Goal: Task Accomplishment & Management: Complete application form

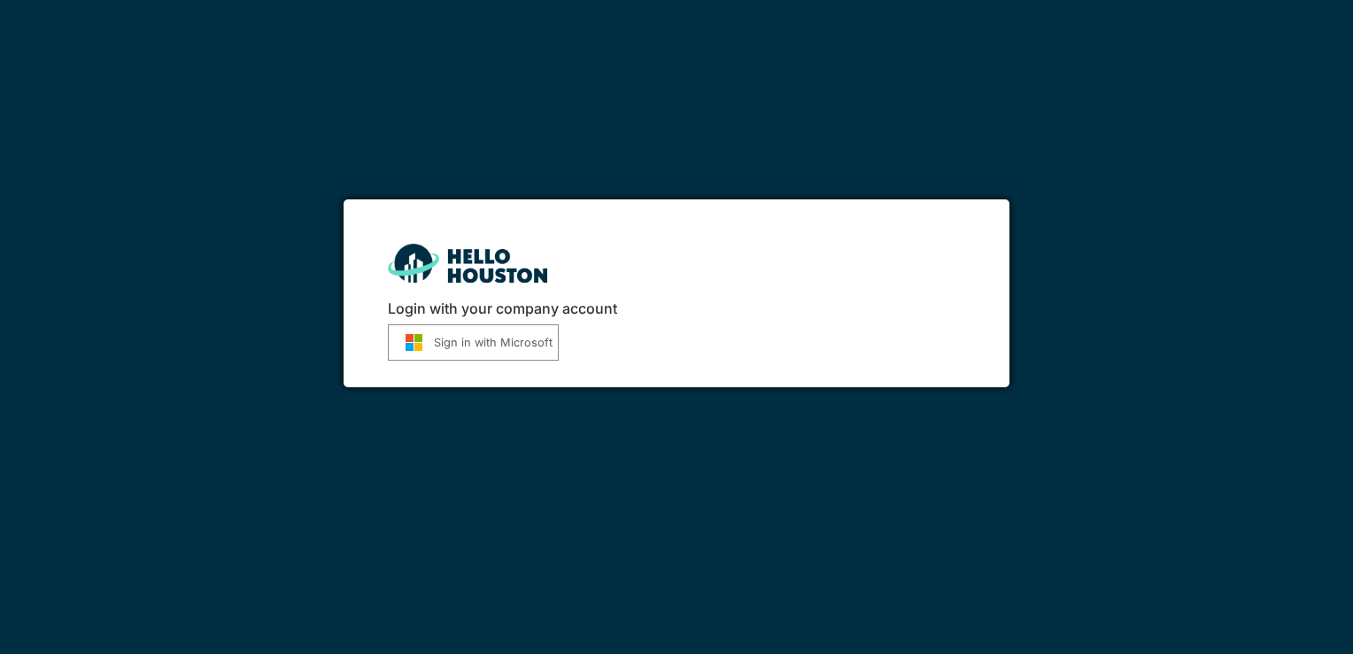
click at [523, 342] on button "Sign in with Microsoft" at bounding box center [473, 342] width 171 height 36
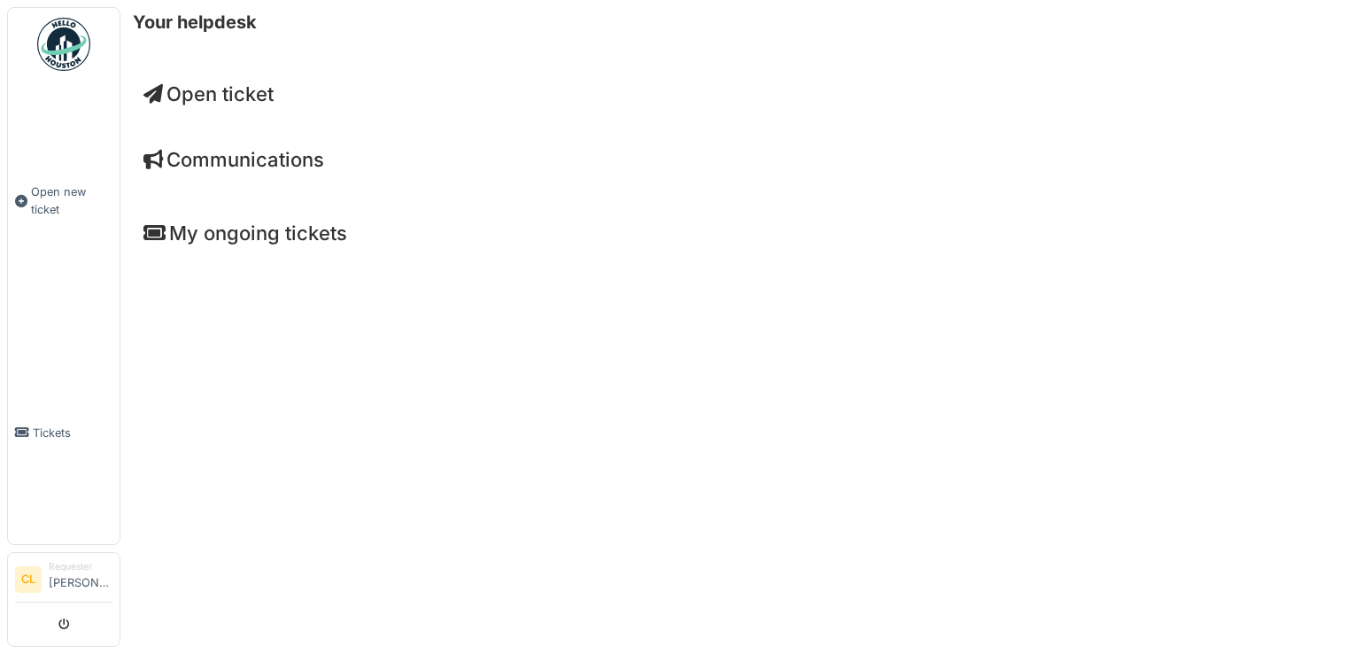
click at [256, 84] on span "Open ticket" at bounding box center [208, 93] width 130 height 23
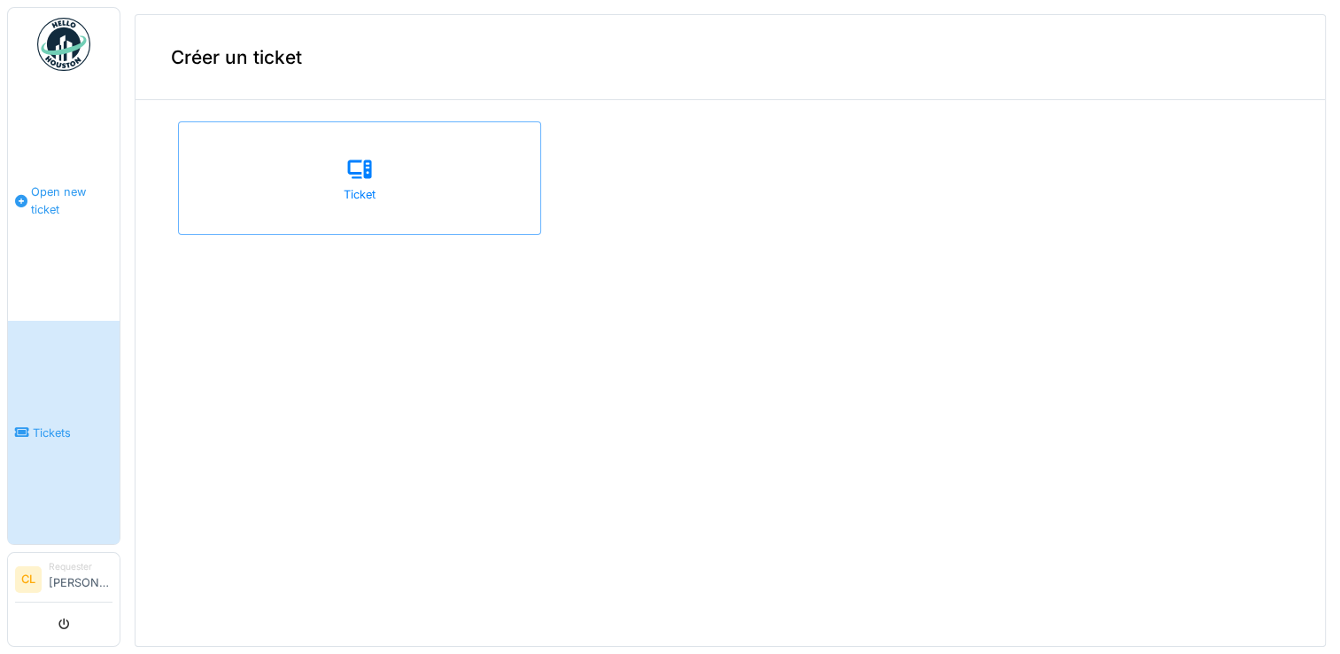
click at [71, 200] on span "Open new ticket" at bounding box center [71, 200] width 81 height 34
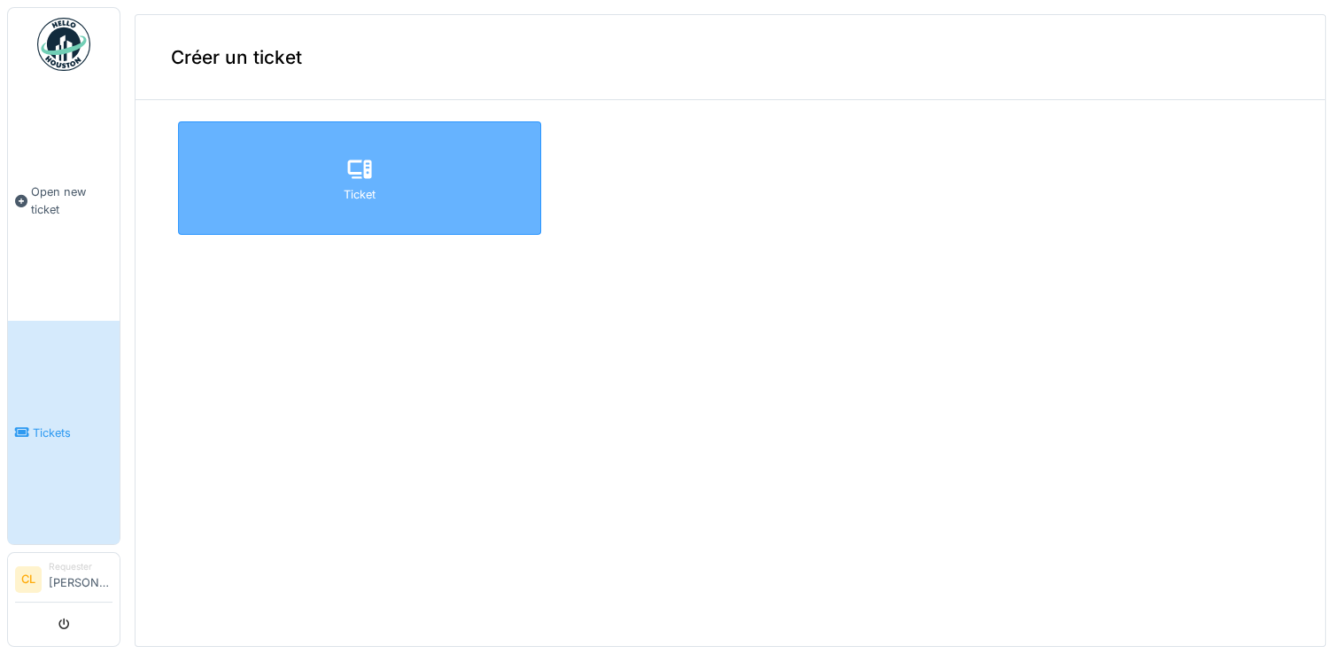
click at [396, 168] on div "Ticket" at bounding box center [359, 177] width 363 height 113
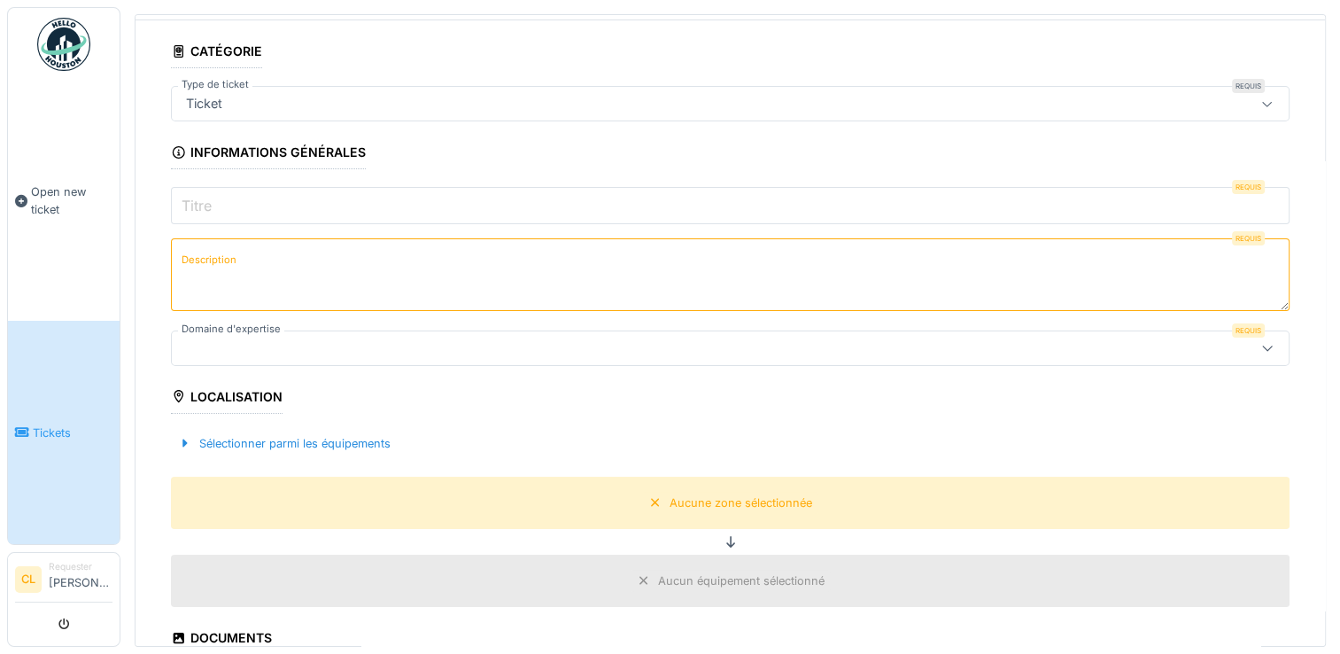
scroll to position [96, 0]
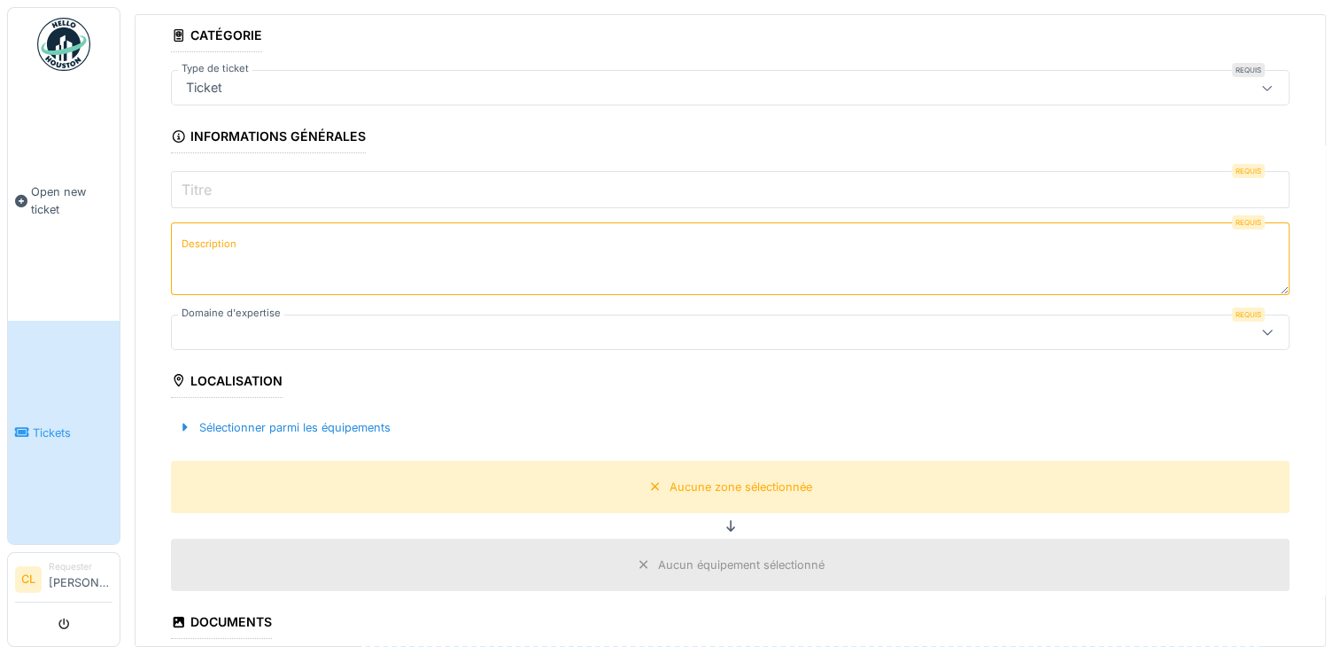
click at [720, 323] on div at bounding box center [668, 331] width 979 height 19
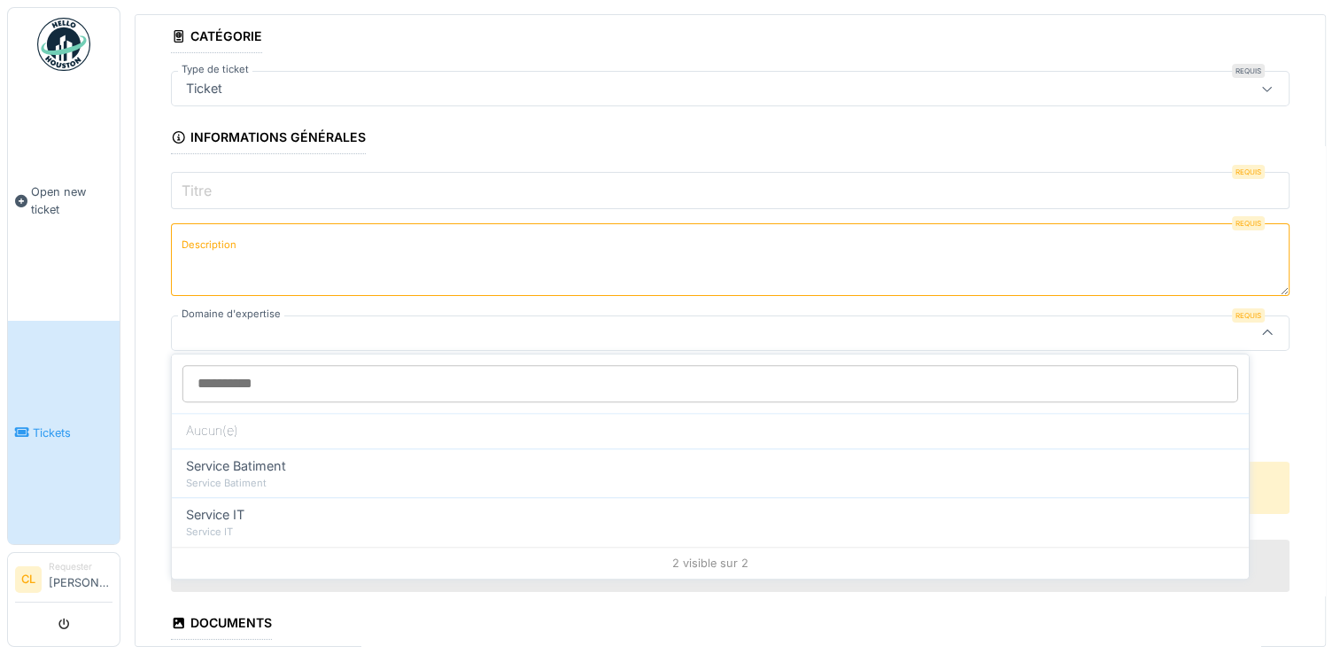
click at [608, 193] on input "Titre" at bounding box center [730, 190] width 1119 height 37
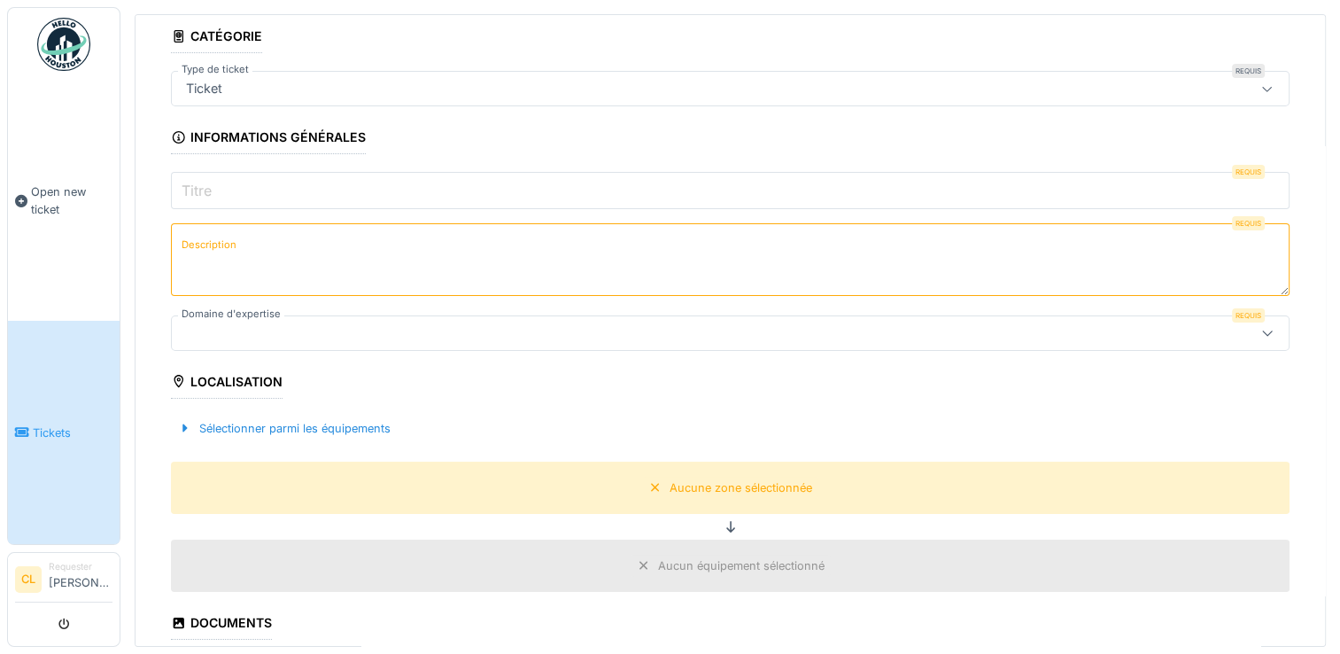
click at [608, 193] on input "Titre" at bounding box center [730, 190] width 1119 height 37
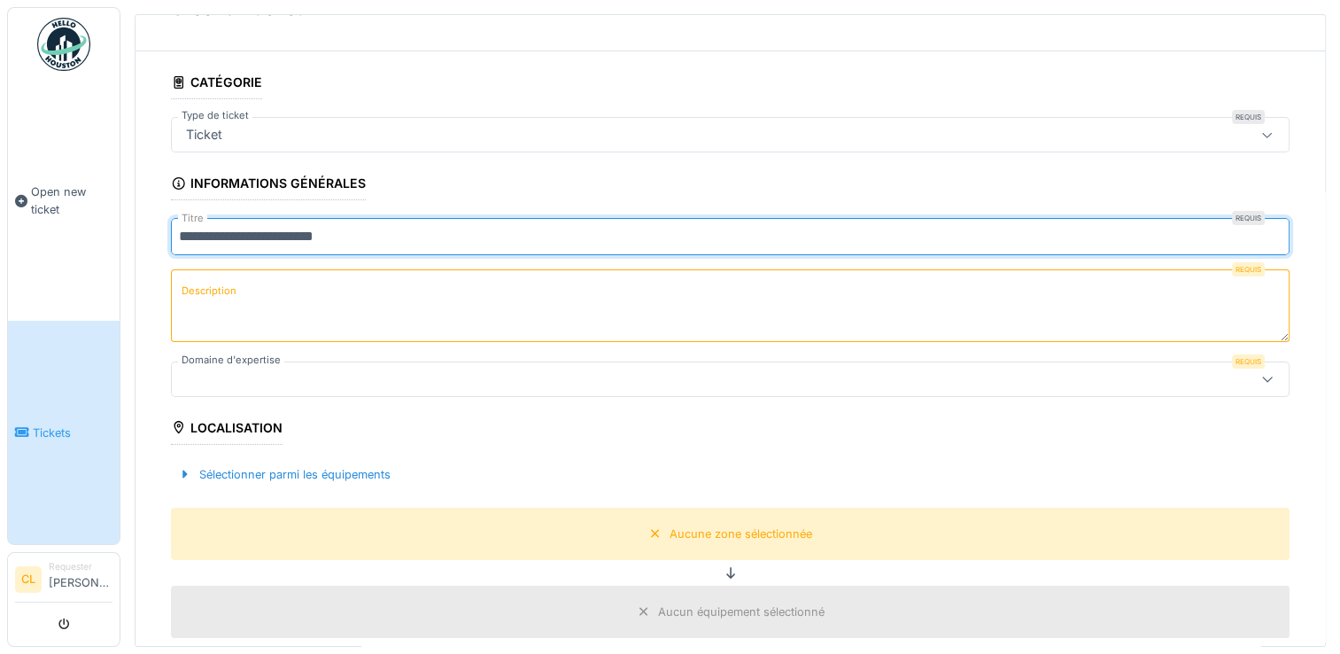
scroll to position [0, 0]
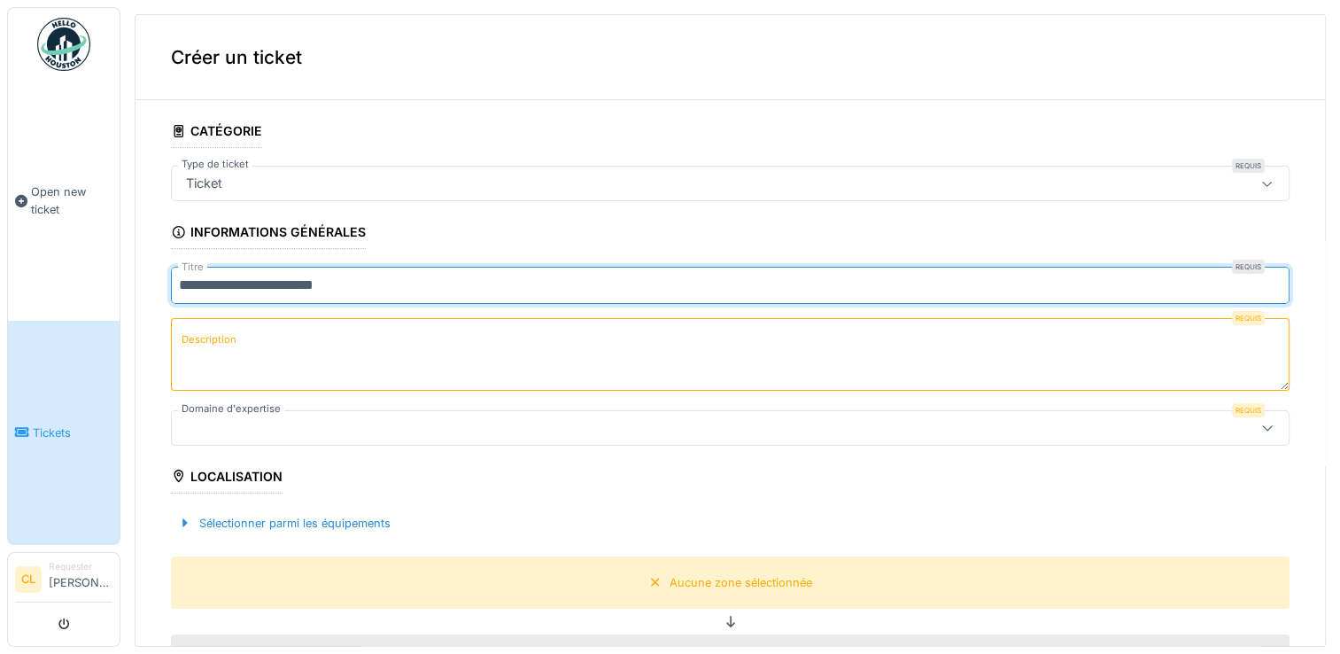
type input "**********"
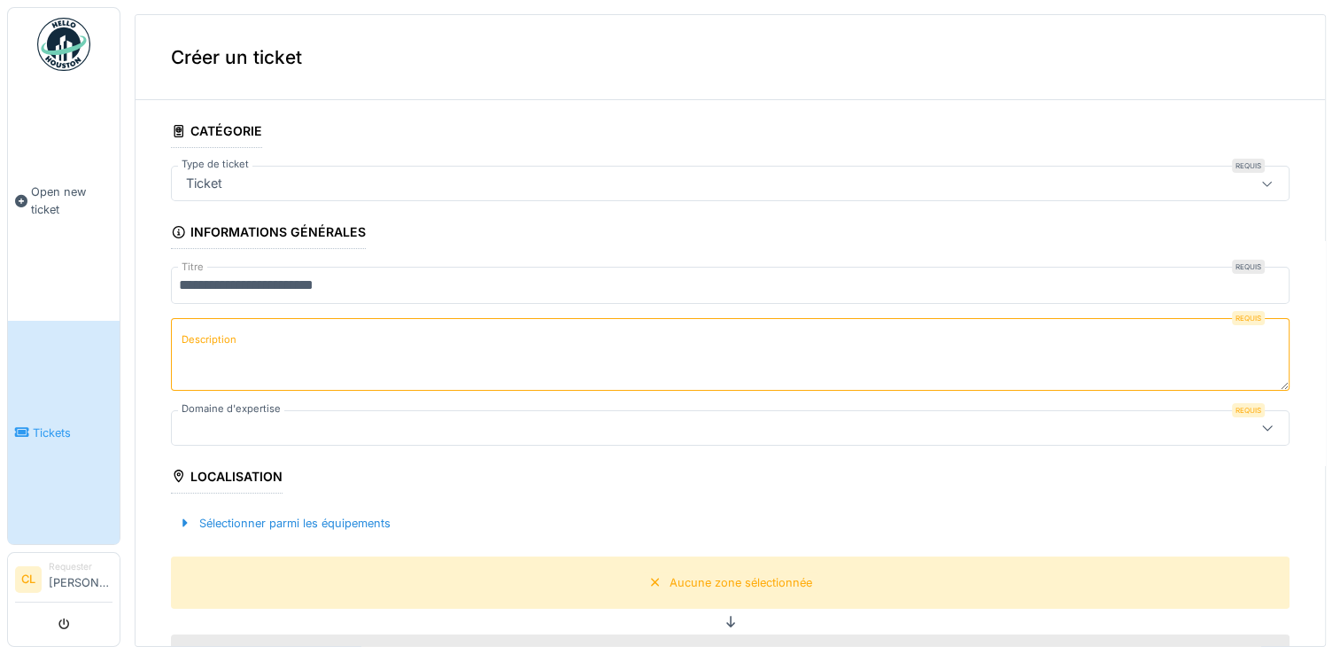
click at [850, 180] on div "Ticket" at bounding box center [668, 183] width 979 height 19
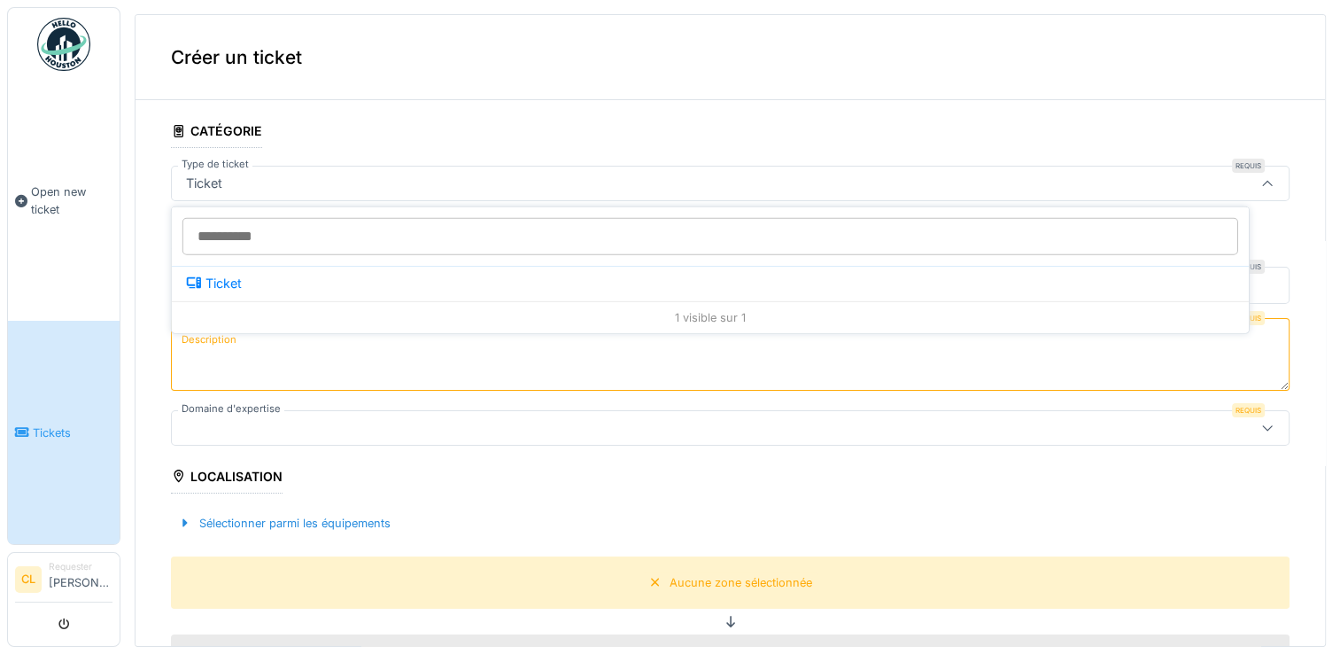
click at [1260, 182] on icon at bounding box center [1267, 184] width 14 height 12
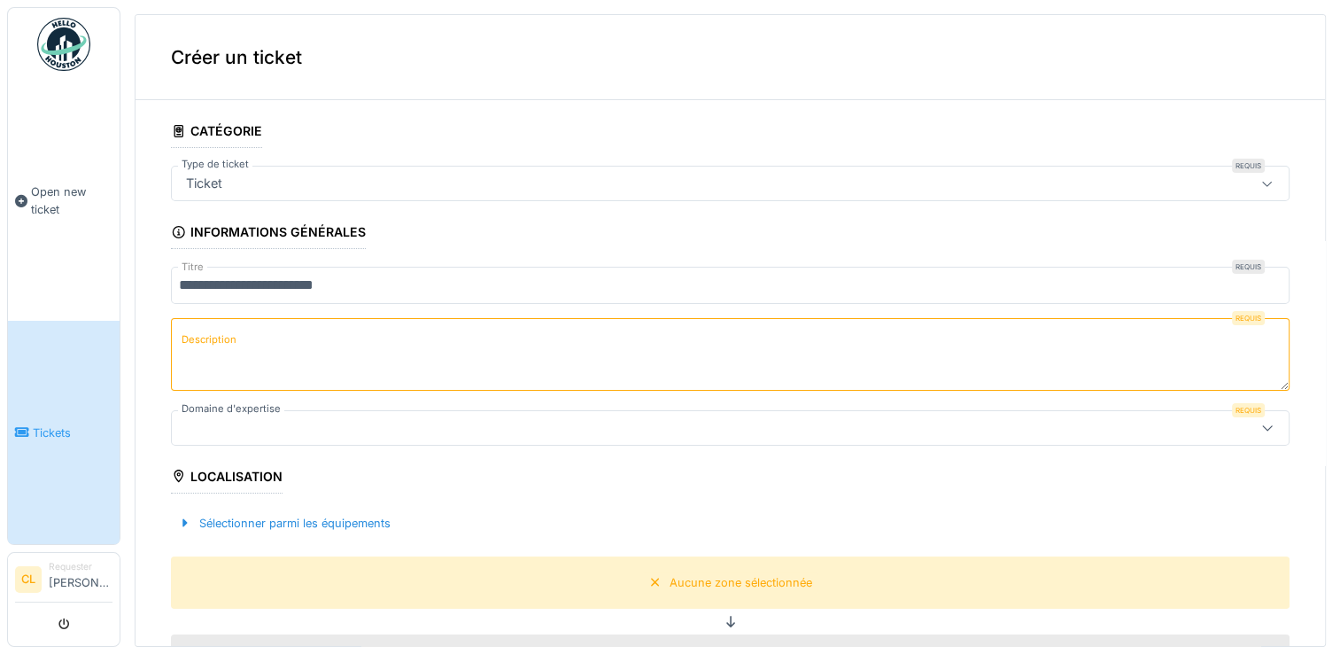
click at [1260, 182] on icon at bounding box center [1267, 184] width 14 height 12
type input "*"
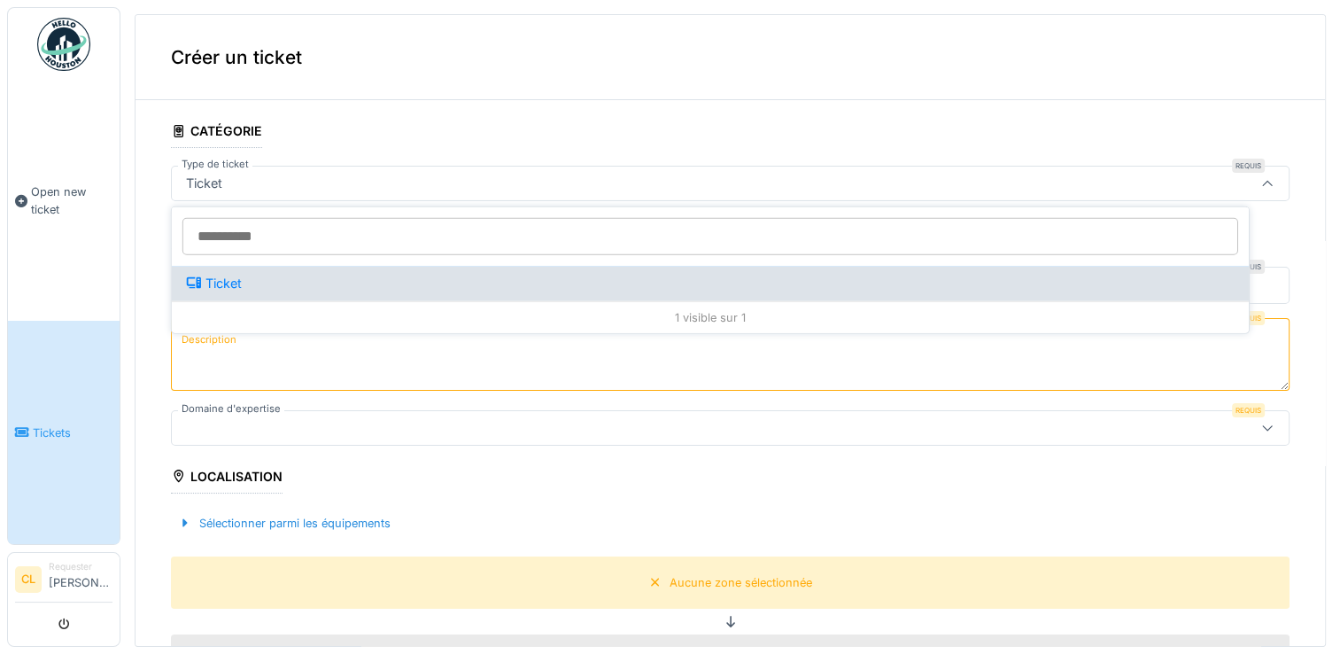
click at [787, 278] on div "Ticket" at bounding box center [710, 283] width 1049 height 19
click at [552, 267] on div "Ticket" at bounding box center [710, 283] width 1077 height 35
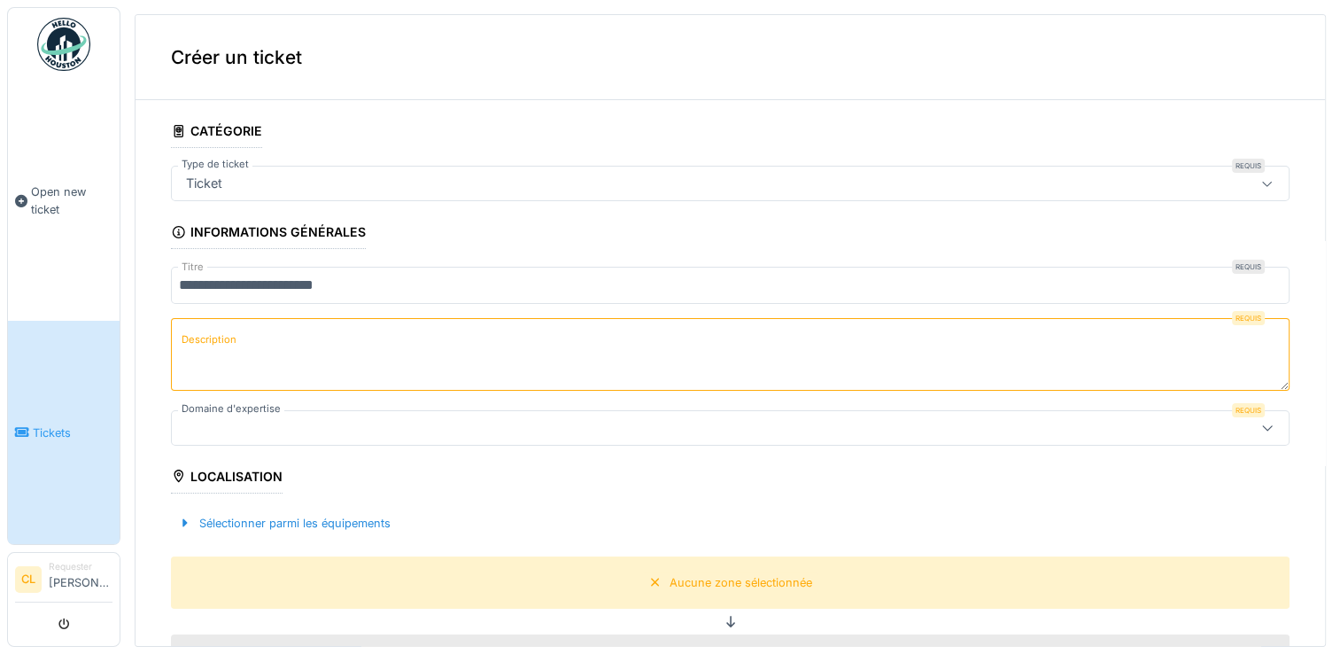
click at [499, 358] on textarea "Description" at bounding box center [730, 354] width 1119 height 73
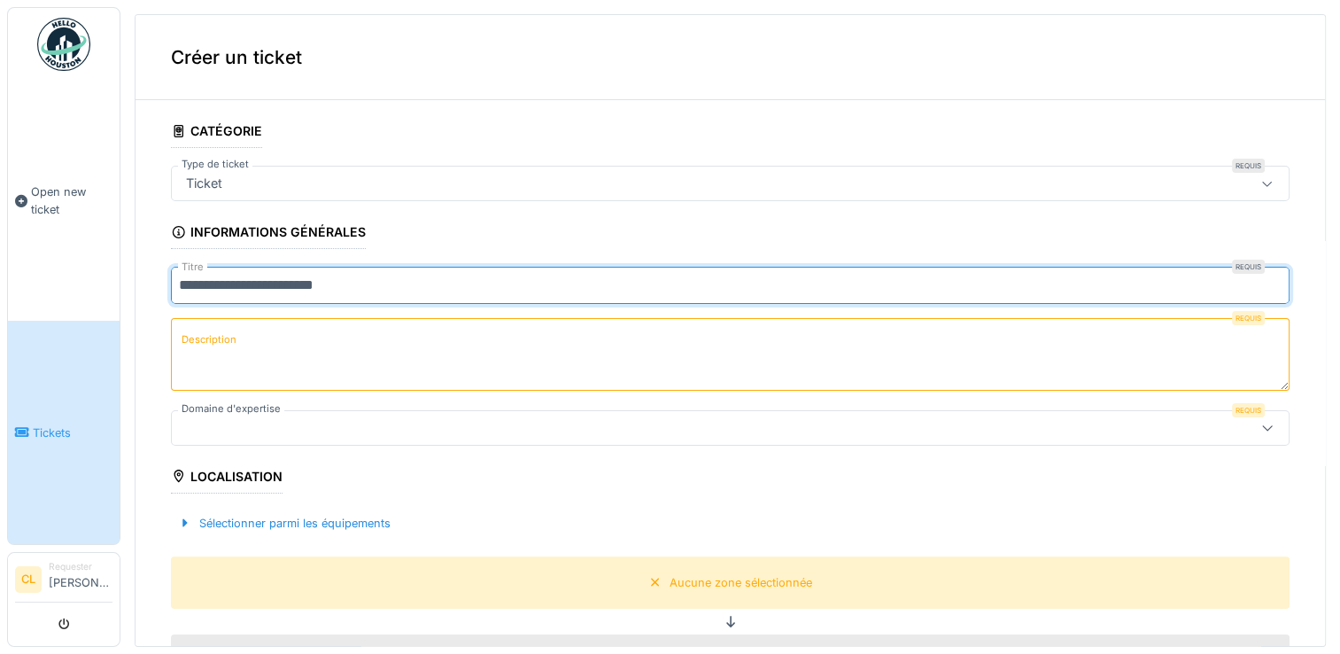
click at [454, 279] on input "**********" at bounding box center [730, 285] width 1119 height 37
click at [178, 283] on input "**********" at bounding box center [730, 285] width 1119 height 37
type input "**********"
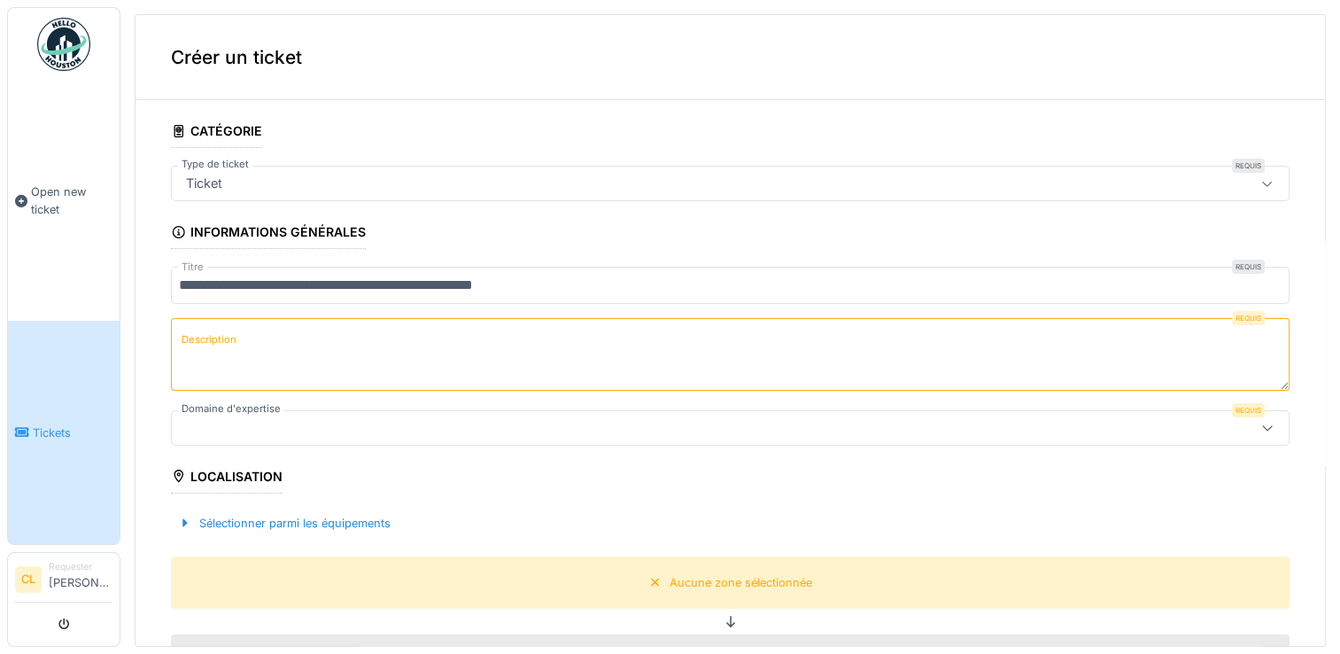
click at [251, 341] on textarea "Description" at bounding box center [730, 354] width 1119 height 73
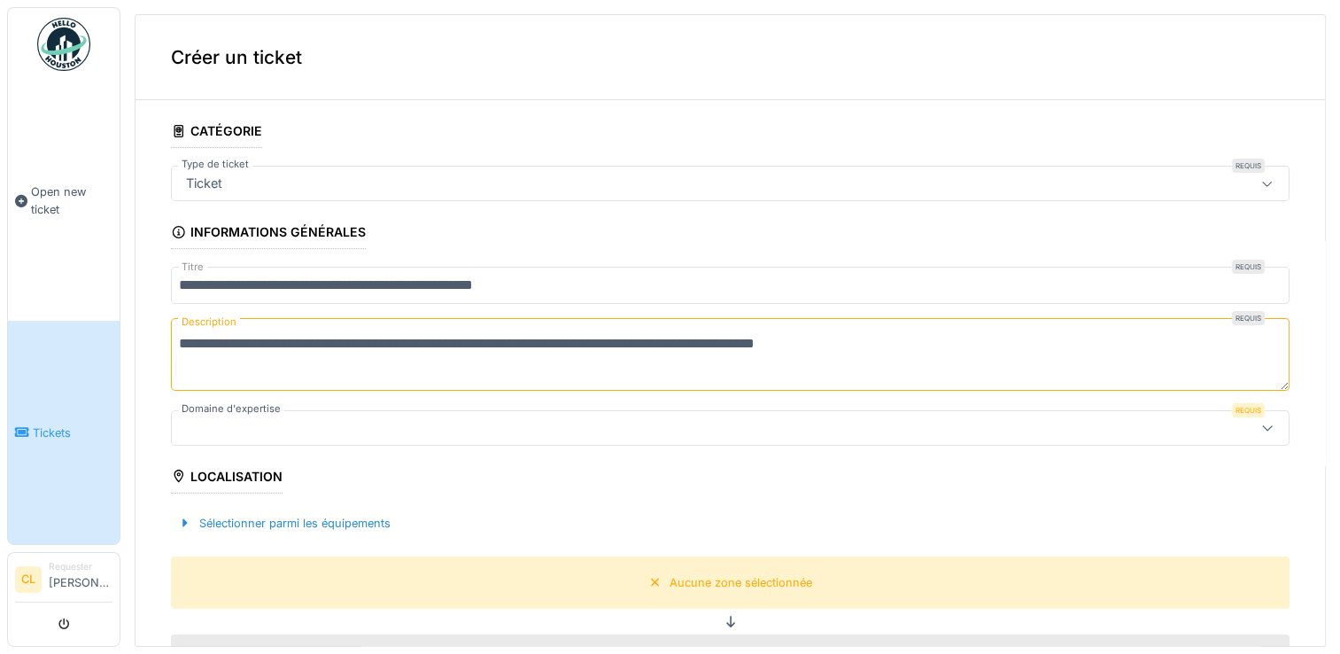
type textarea "**********"
click at [1260, 422] on icon at bounding box center [1267, 428] width 14 height 12
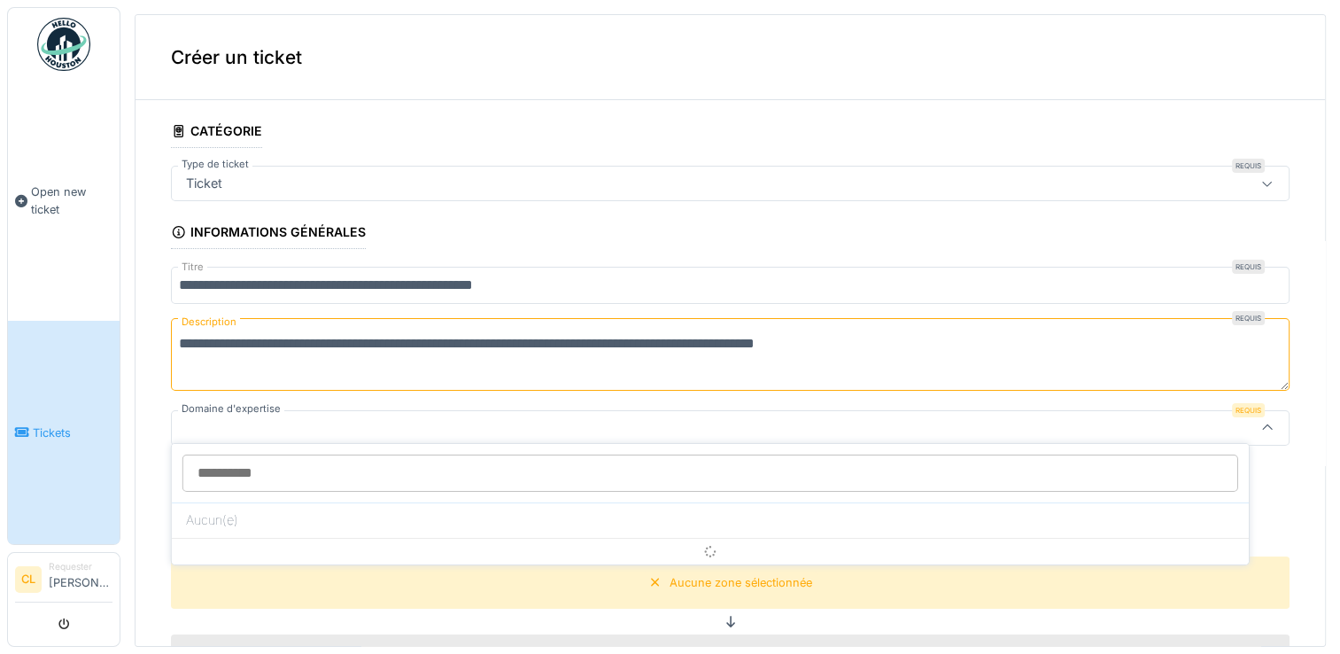
scroll to position [95, 0]
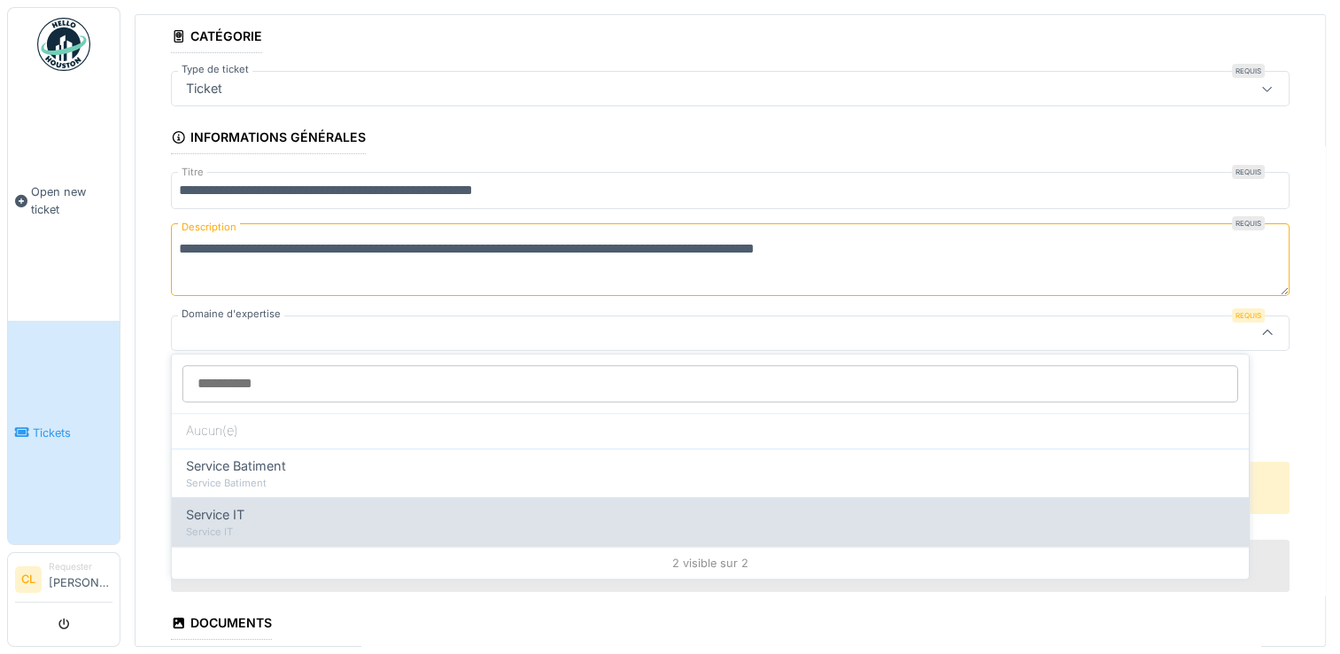
click at [921, 526] on div "Service IT" at bounding box center [710, 531] width 1049 height 15
type input "***"
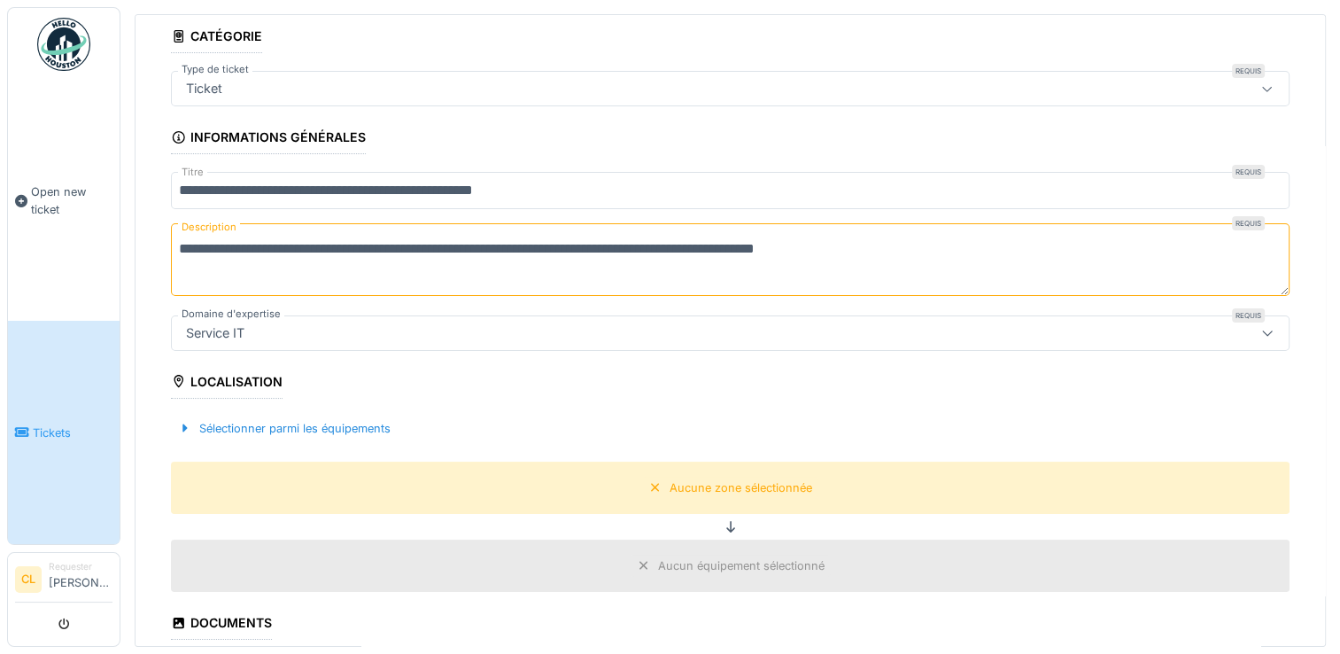
click at [907, 327] on div "Service IT" at bounding box center [668, 332] width 979 height 19
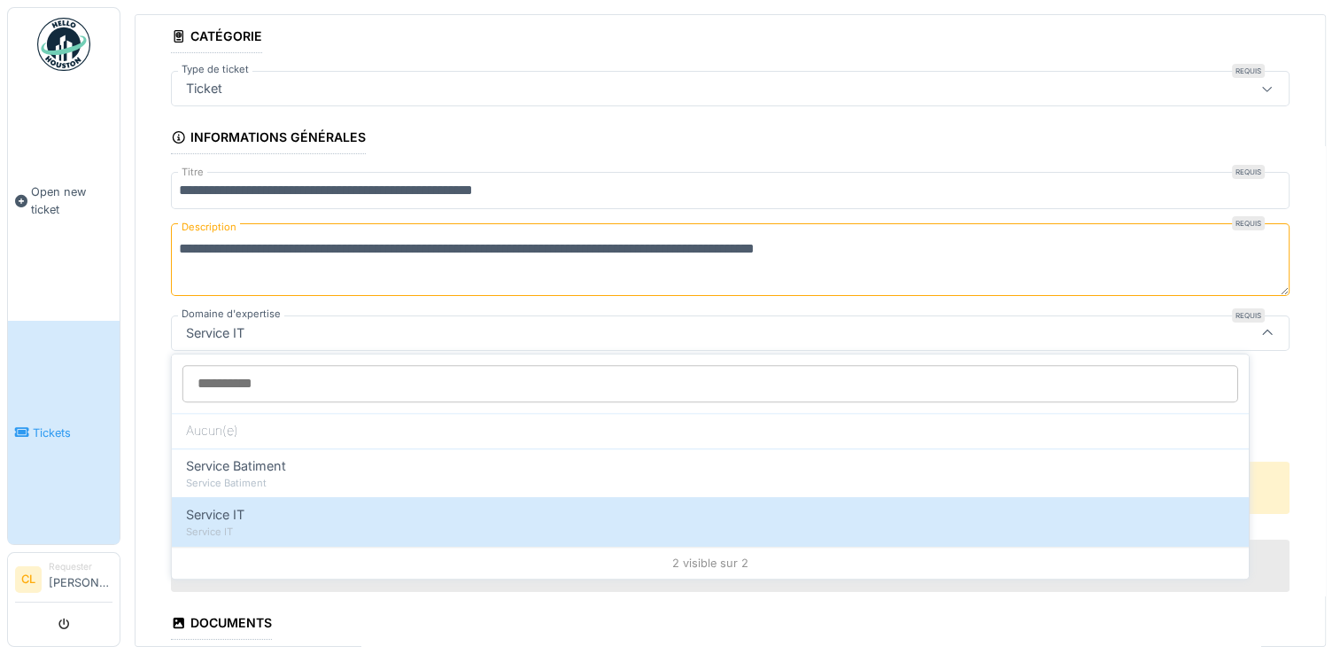
click at [907, 327] on div "Service IT" at bounding box center [668, 332] width 979 height 19
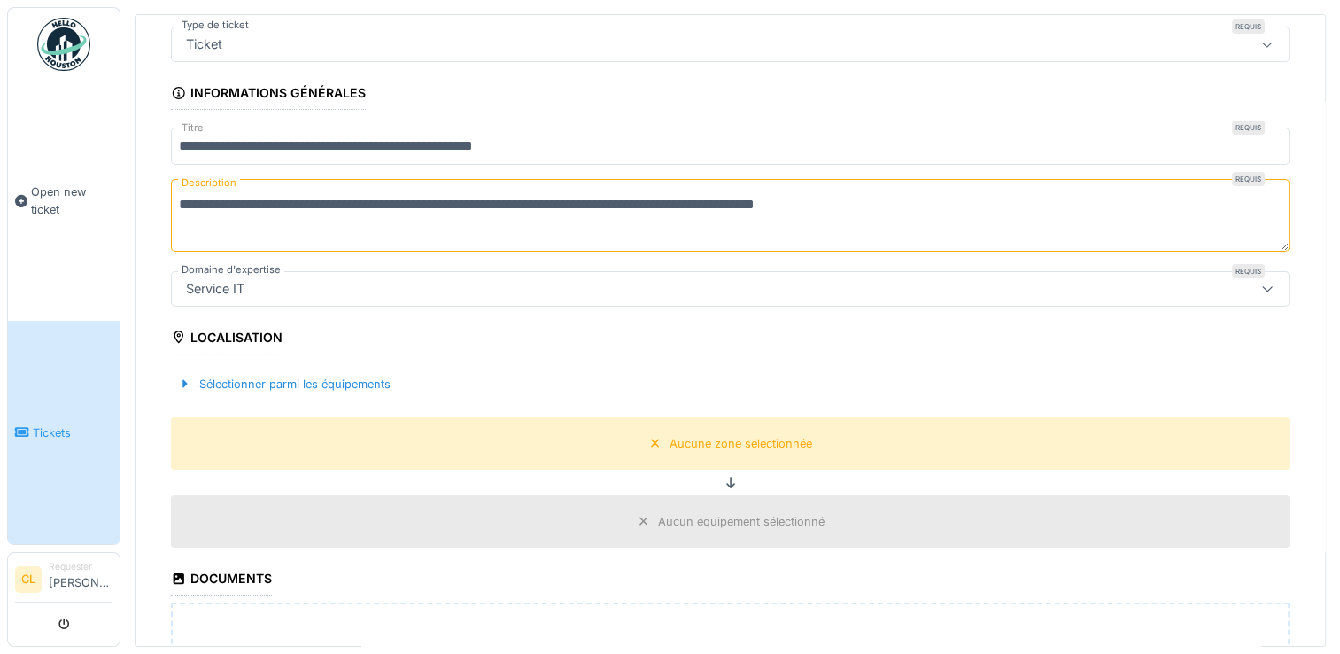
scroll to position [151, 0]
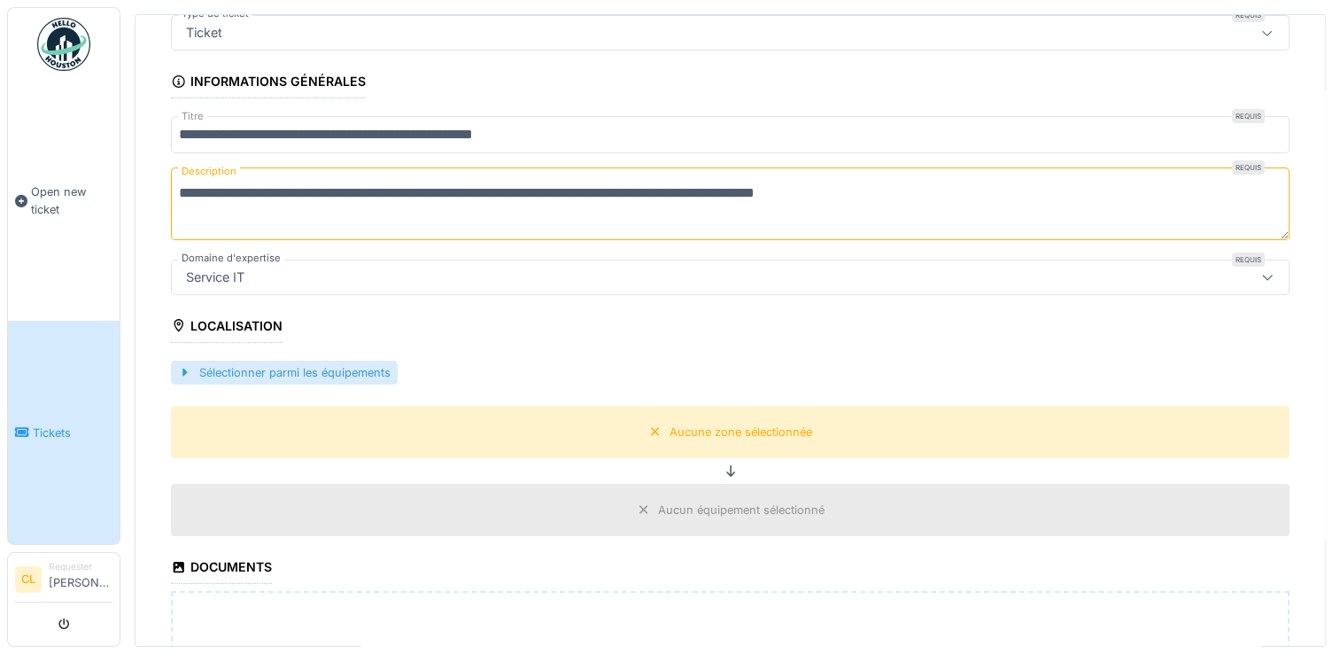
click at [376, 375] on div "Sélectionner parmi les équipements" at bounding box center [284, 372] width 227 height 24
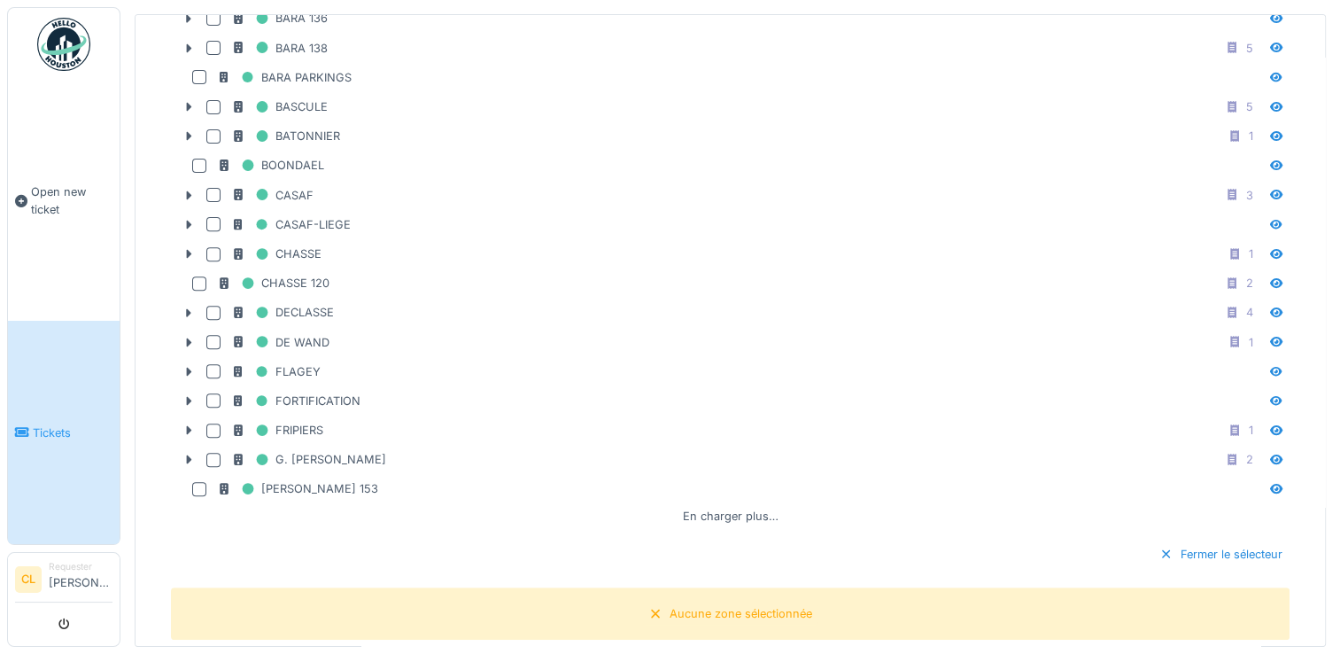
scroll to position [634, 0]
click at [693, 507] on div "En charger plus…" at bounding box center [731, 515] width 110 height 24
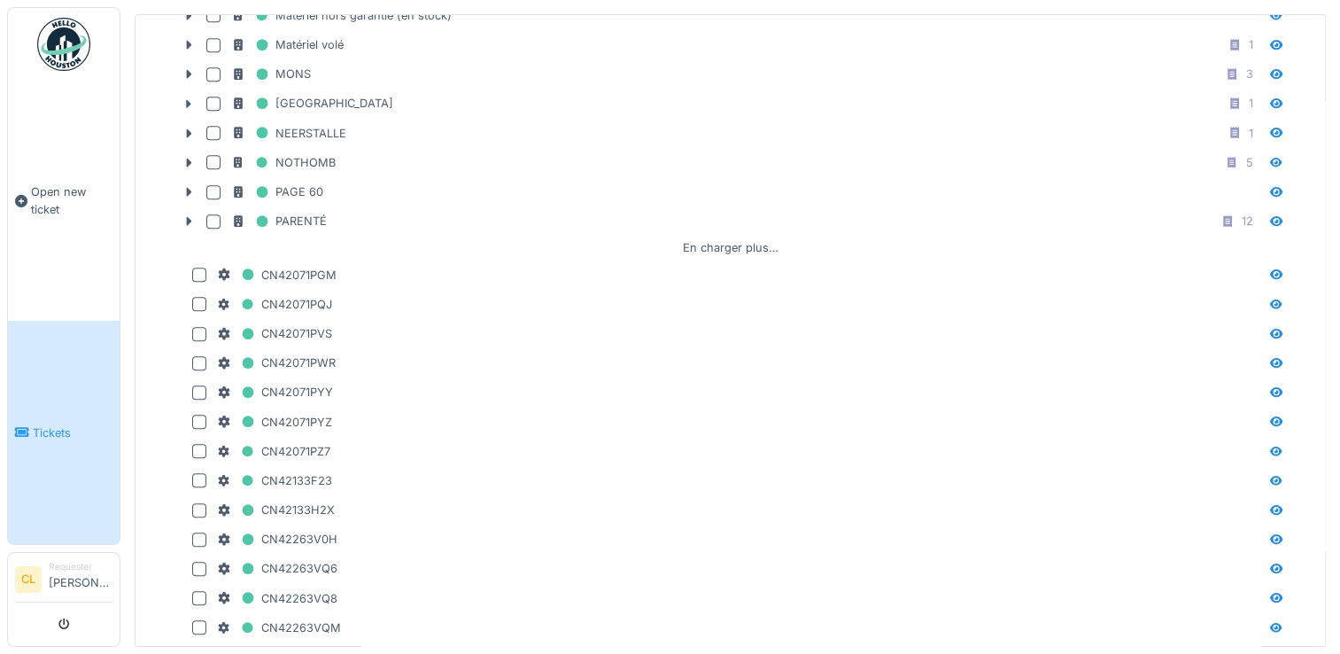
scroll to position [1395, 0]
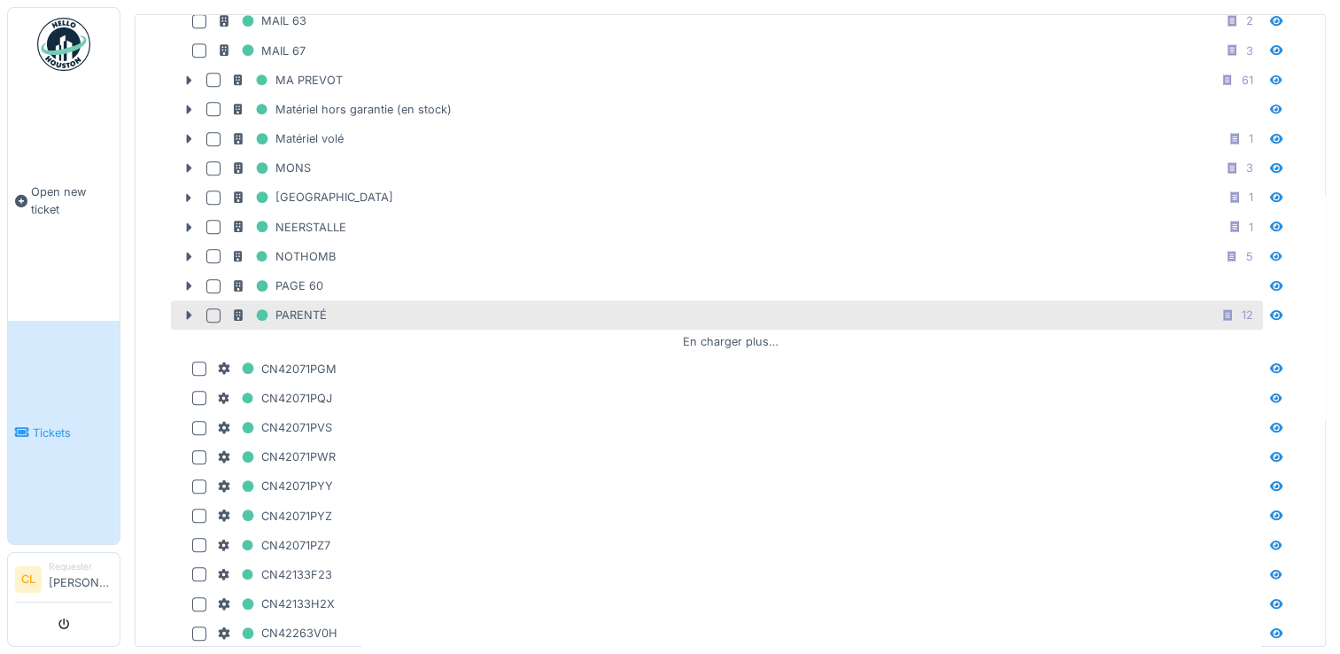
click at [378, 305] on div "PARENTÉ 12" at bounding box center [745, 315] width 1028 height 22
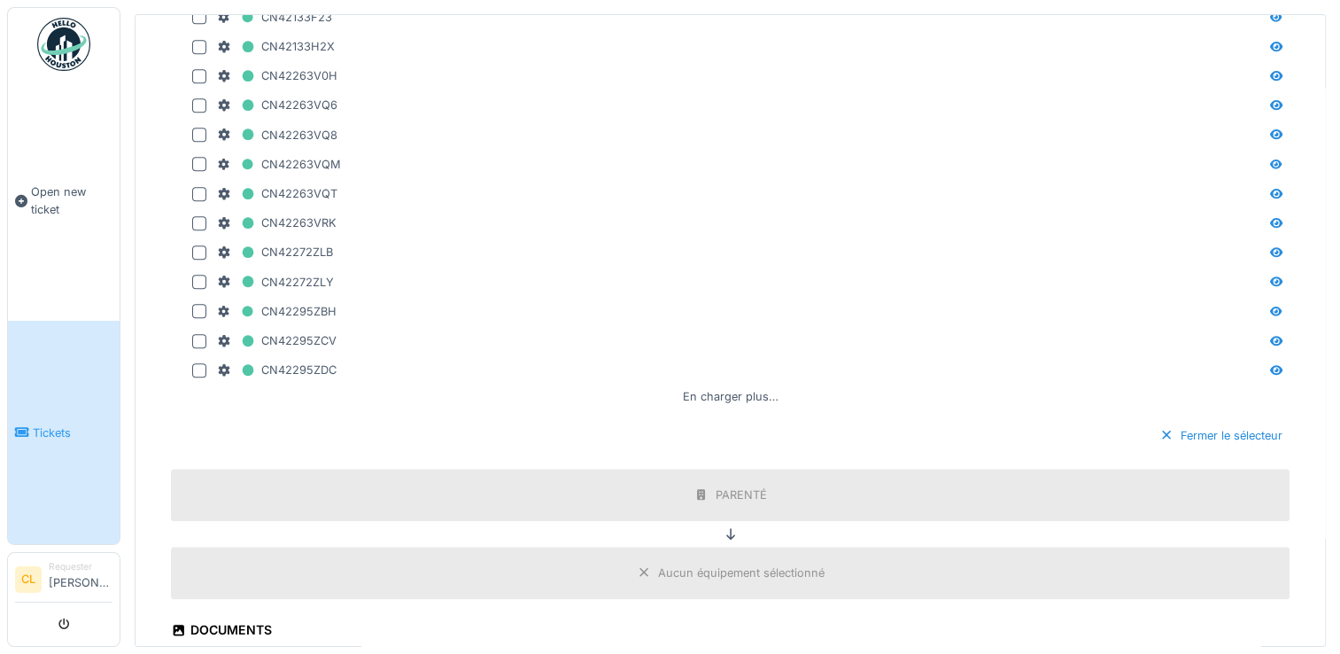
scroll to position [1968, 0]
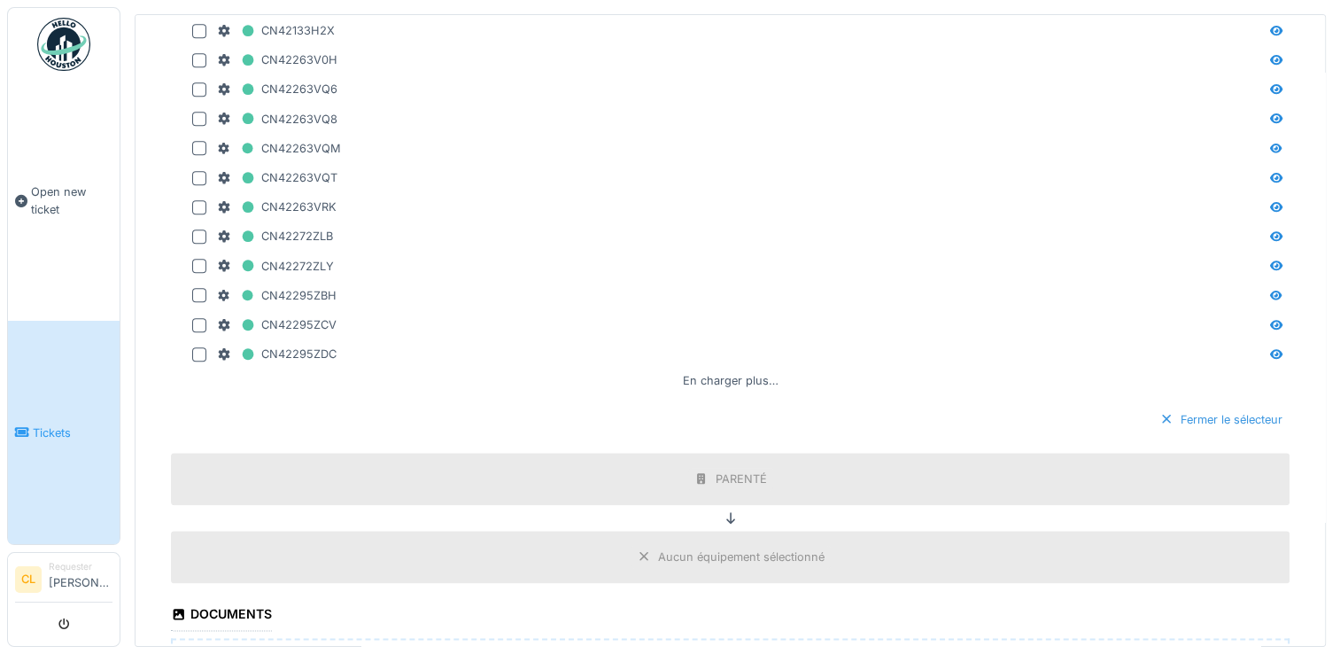
click at [1192, 407] on div "Fermer le sélecteur" at bounding box center [1220, 419] width 137 height 24
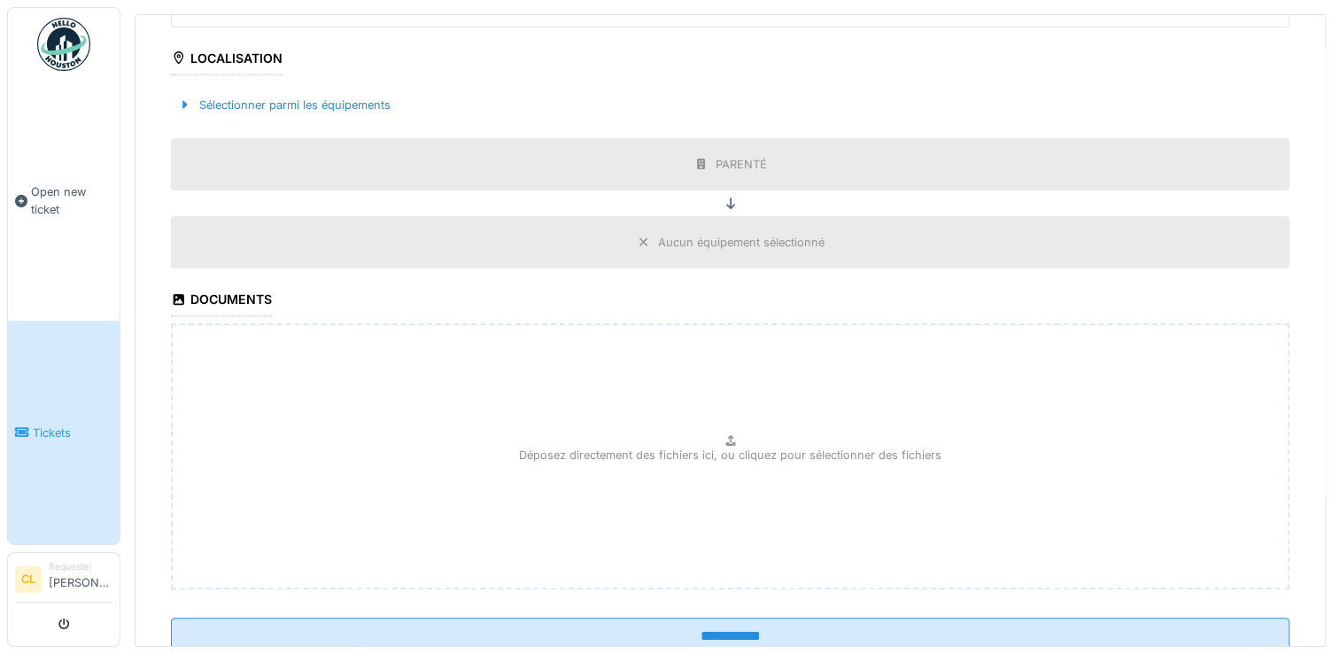
scroll to position [419, 0]
click at [768, 236] on div "Aucun équipement sélectionné" at bounding box center [741, 241] width 166 height 17
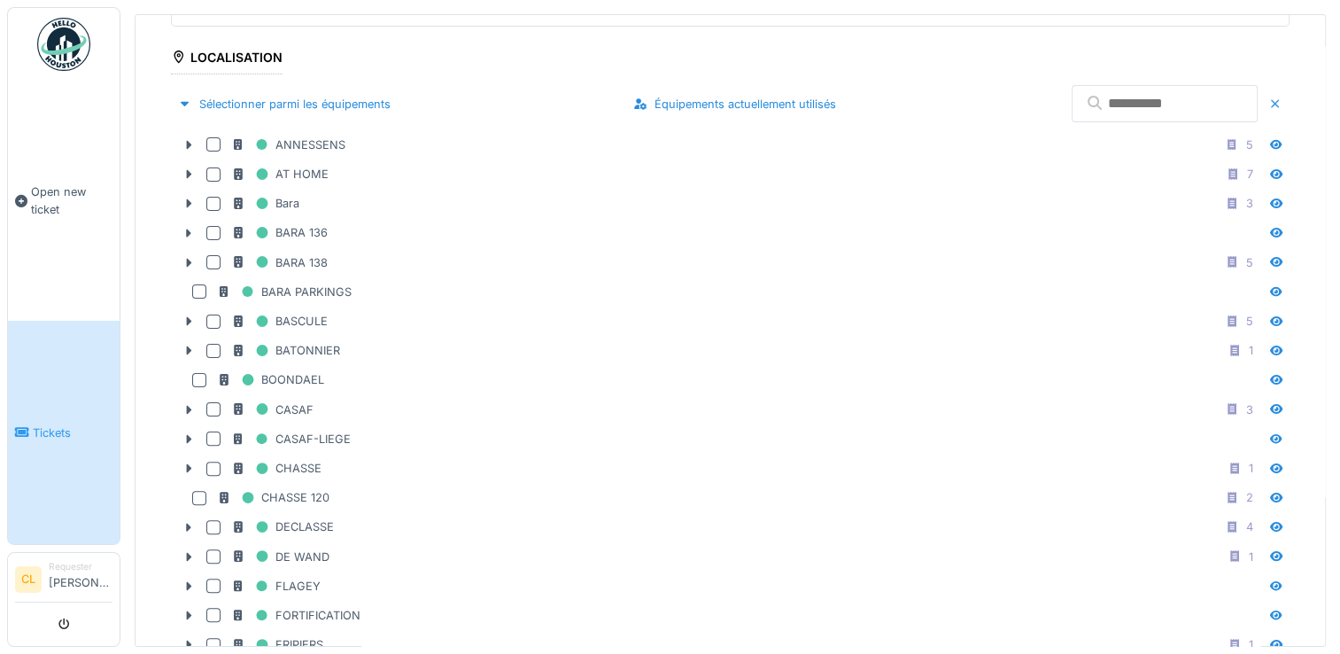
click at [1268, 96] on div at bounding box center [1275, 104] width 14 height 17
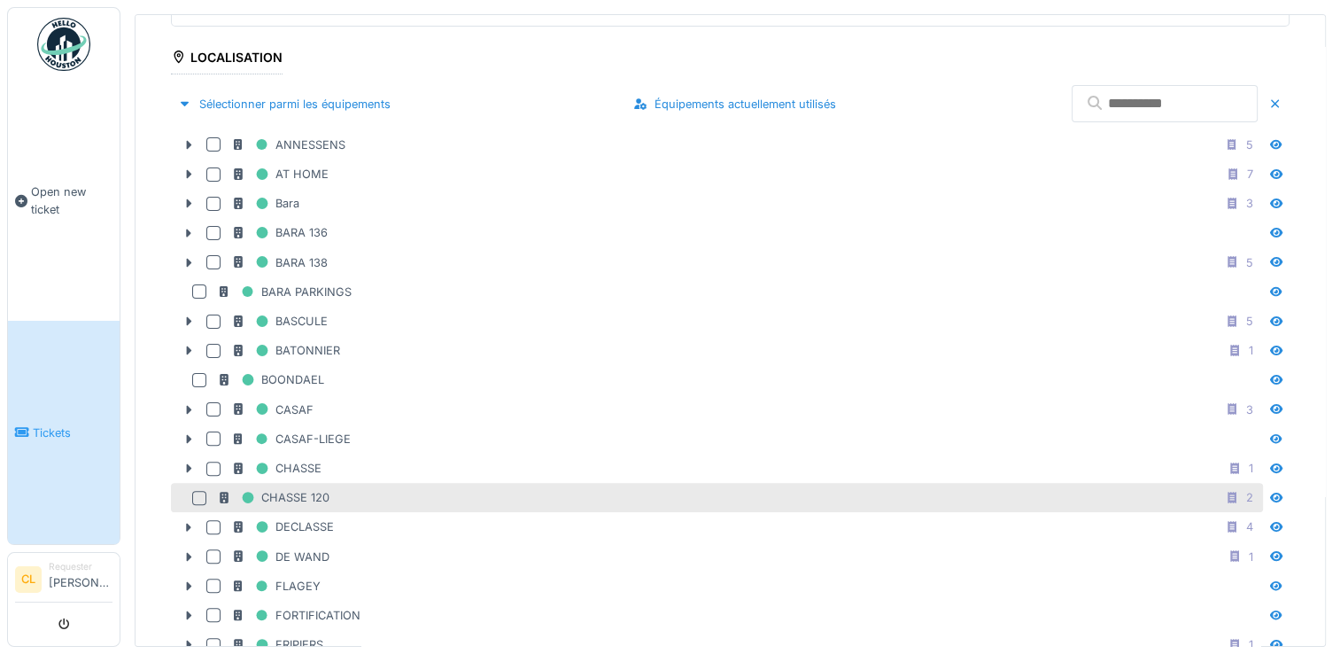
drag, startPoint x: 1232, startPoint y: 93, endPoint x: 912, endPoint y: 479, distance: 501.3
click at [912, 479] on fieldset "**********" at bounding box center [730, 513] width 1119 height 1637
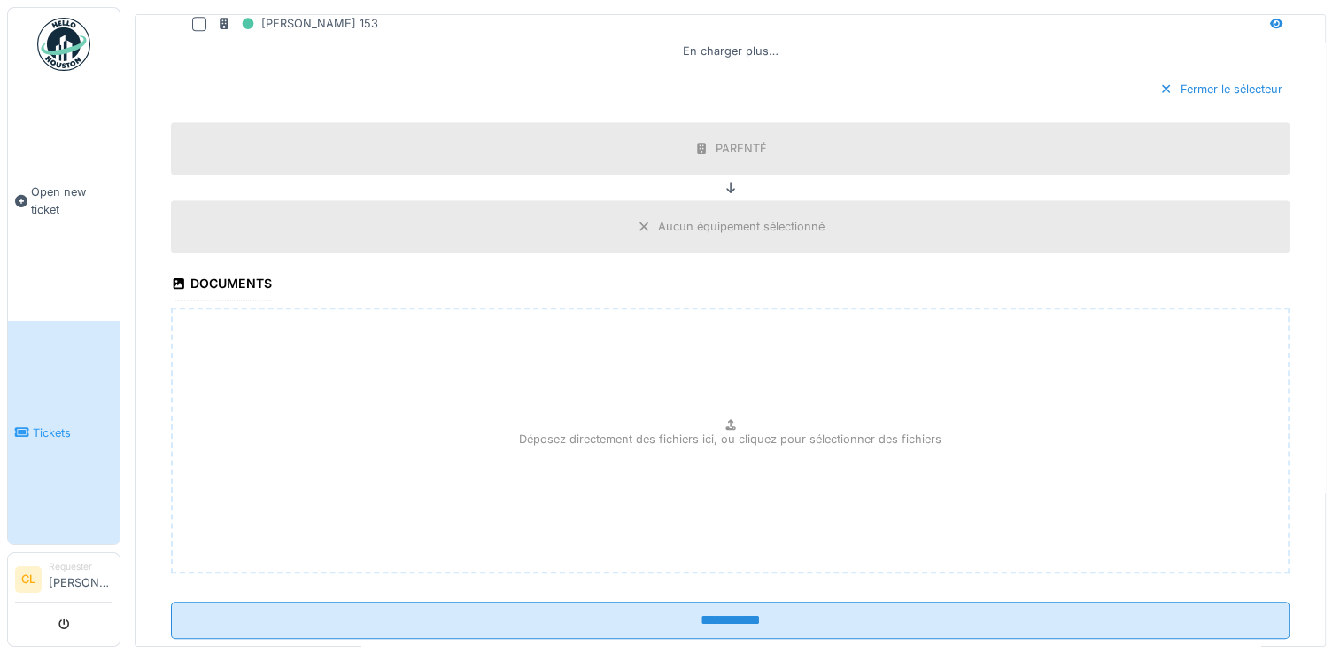
scroll to position [1130, 0]
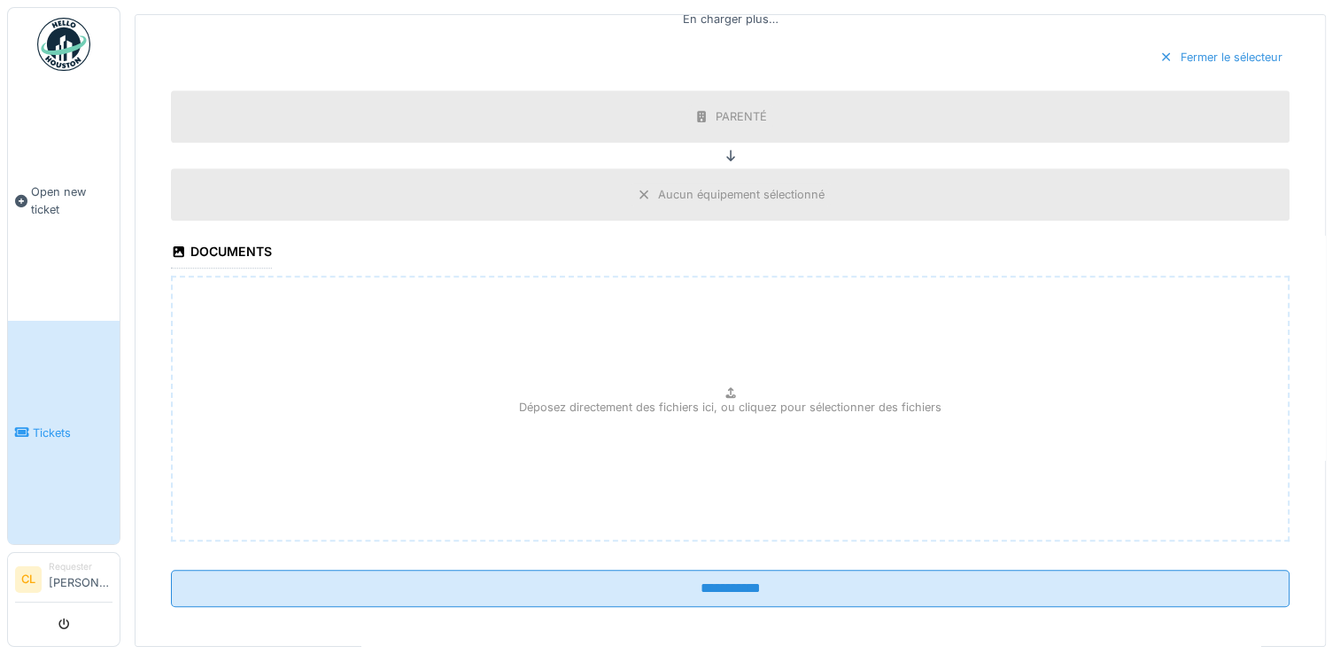
click at [1173, 52] on div "Fermer le sélecteur" at bounding box center [1220, 57] width 137 height 24
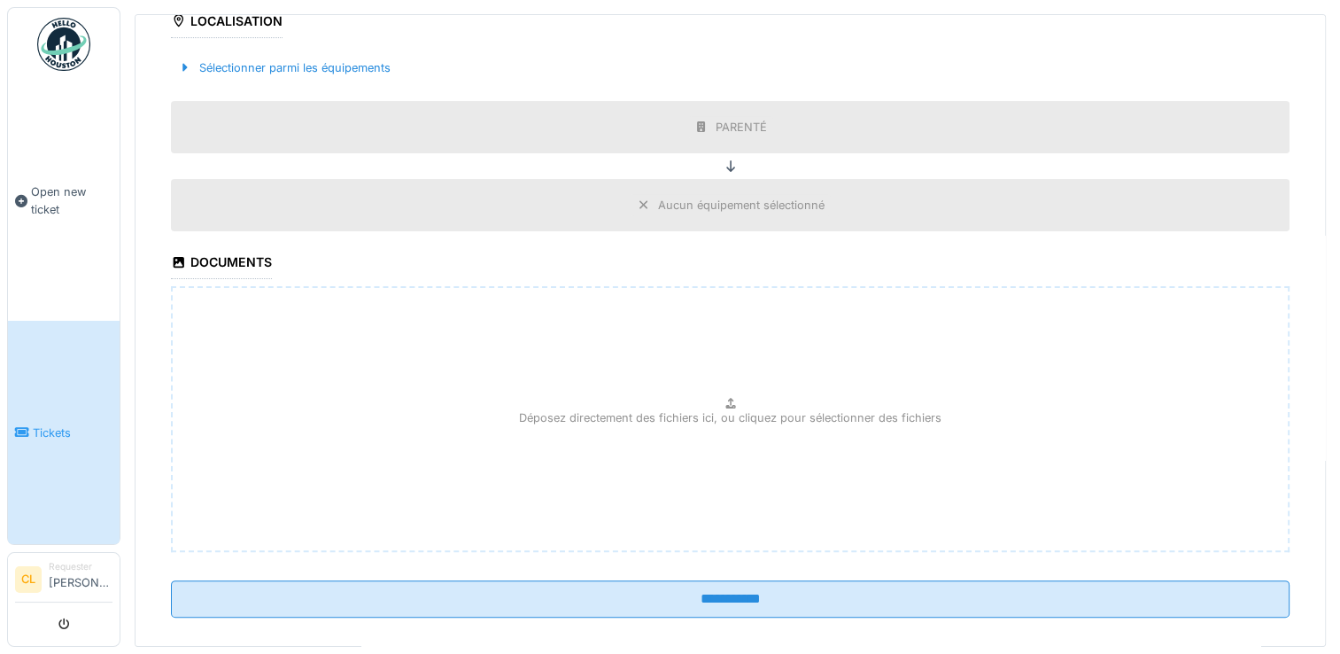
scroll to position [472, 0]
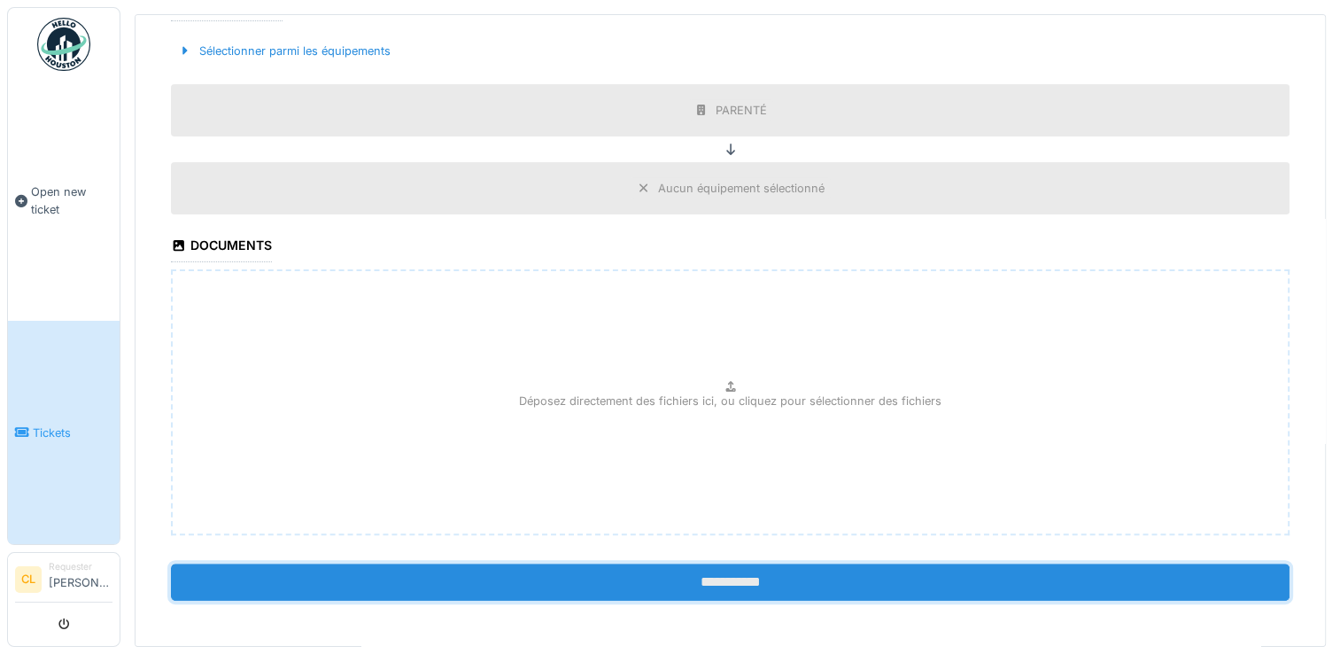
click at [860, 569] on input "**********" at bounding box center [730, 581] width 1119 height 37
